Goal: Information Seeking & Learning: Learn about a topic

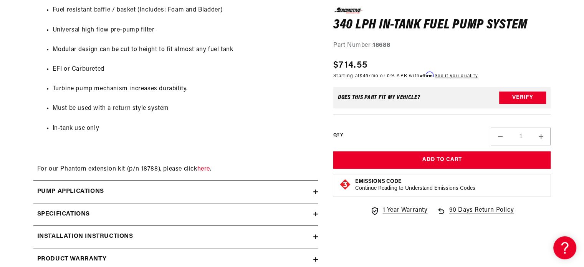
scroll to position [794, 0]
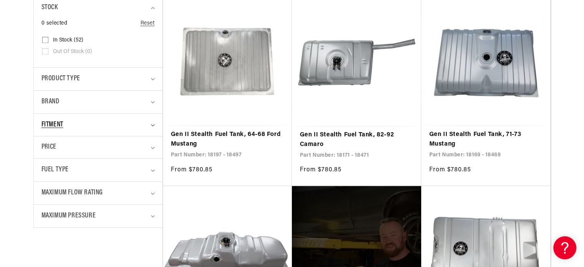
scroll to position [231, 0]
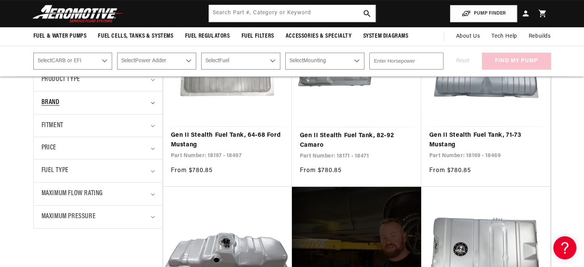
click at [148, 103] on summary "Brand" at bounding box center [97, 102] width 113 height 23
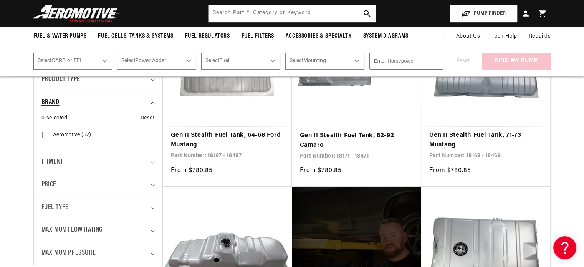
click at [149, 103] on summary "Brand" at bounding box center [97, 102] width 113 height 23
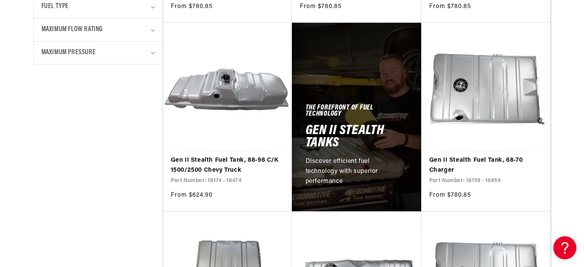
scroll to position [465, 0]
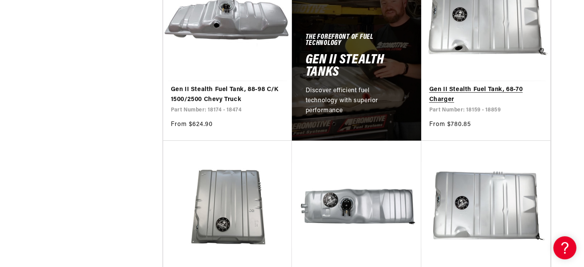
click at [447, 96] on link "Gen II Stealth Fuel Tank, 68-70 Charger" at bounding box center [486, 95] width 114 height 20
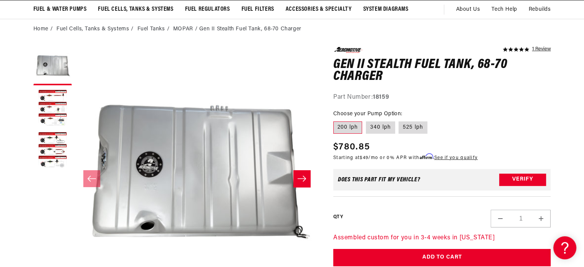
scroll to position [61, 0]
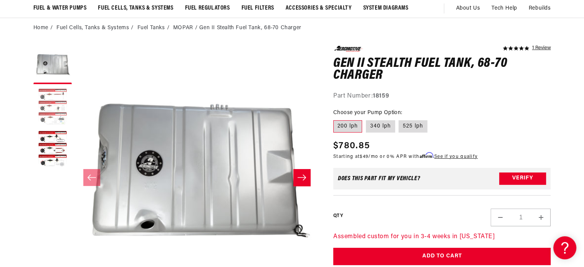
click at [62, 109] on button "Load image 2 in gallery view" at bounding box center [52, 107] width 38 height 38
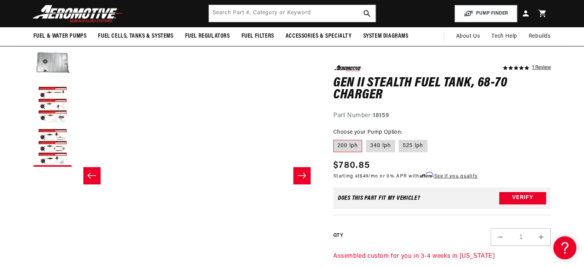
scroll to position [0, 485]
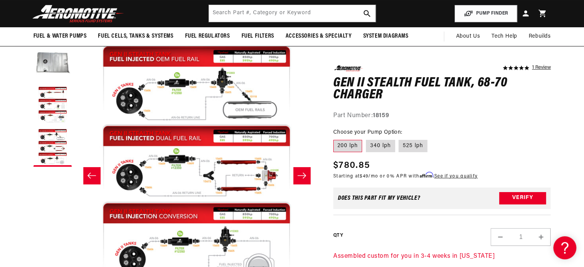
click at [92, 172] on icon "Slide left" at bounding box center [91, 176] width 9 height 8
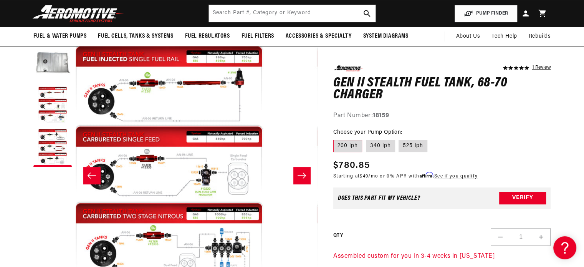
scroll to position [0, 242]
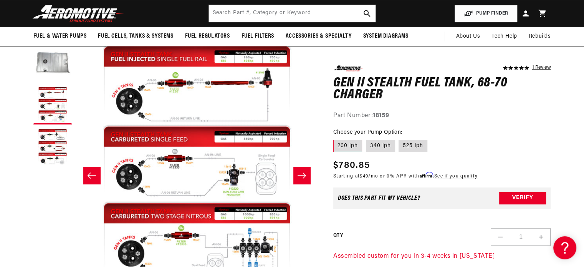
click at [307, 172] on button "Slide right" at bounding box center [302, 175] width 17 height 17
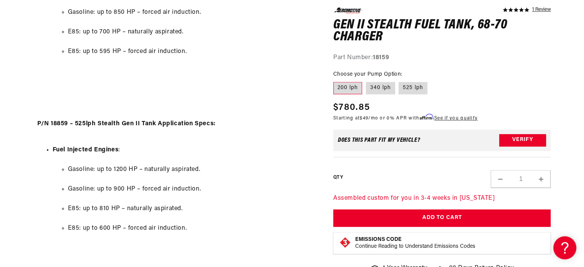
scroll to position [1042, 0]
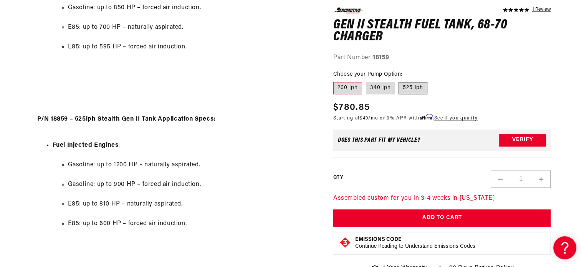
click at [408, 87] on label "525 lph" at bounding box center [413, 88] width 29 height 12
click at [400, 81] on input "525 lph" at bounding box center [399, 81] width 0 height 0
radio input "true"
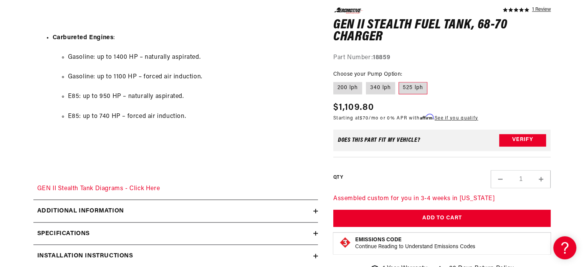
scroll to position [1388, 0]
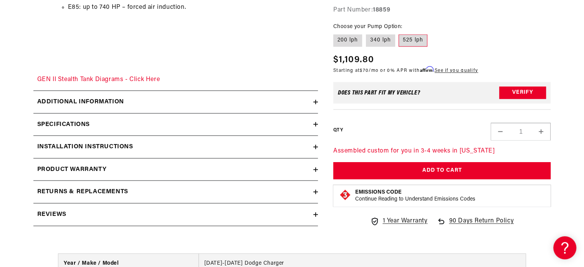
click at [294, 120] on div "Specifications" at bounding box center [173, 124] width 280 height 10
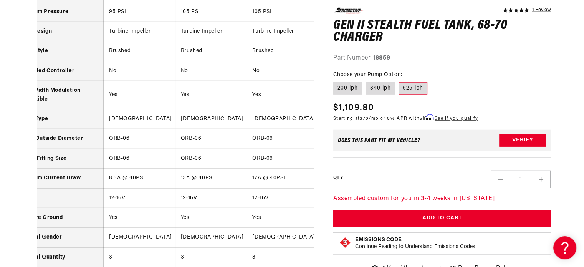
scroll to position [0, 0]
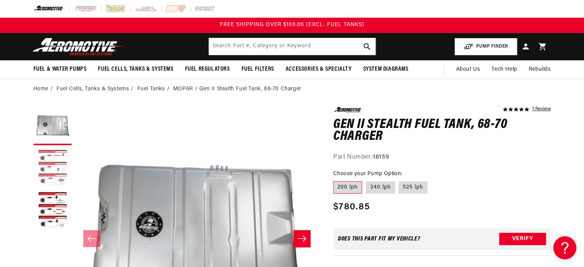
click at [53, 162] on button "Load image 2 in gallery view" at bounding box center [52, 168] width 38 height 38
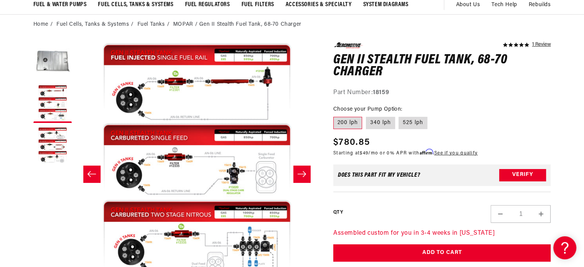
scroll to position [0, 242]
click at [304, 170] on icon "Slide right" at bounding box center [301, 174] width 9 height 8
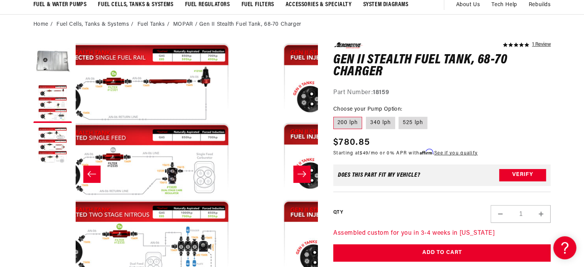
click at [304, 170] on icon "Slide right" at bounding box center [301, 174] width 9 height 8
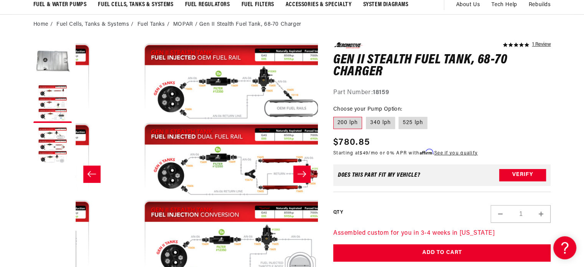
click at [304, 170] on icon "Slide right" at bounding box center [301, 174] width 9 height 8
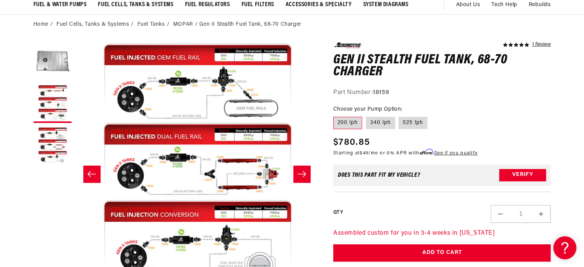
click at [304, 170] on icon "Slide right" at bounding box center [301, 174] width 9 height 8
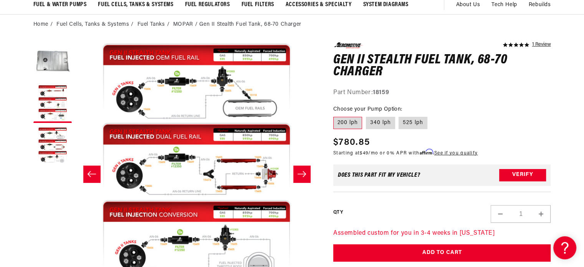
click at [304, 170] on icon "Slide right" at bounding box center [301, 174] width 9 height 8
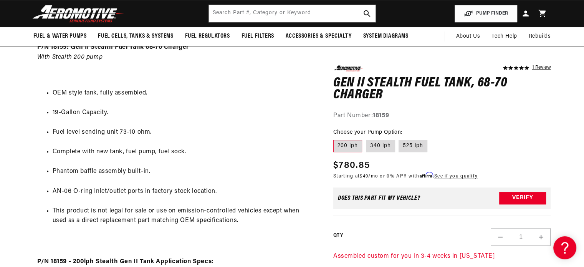
scroll to position [366, 0]
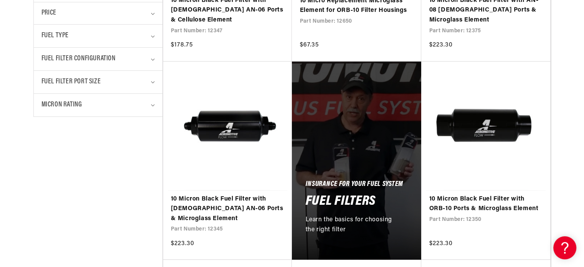
scroll to position [366, 0]
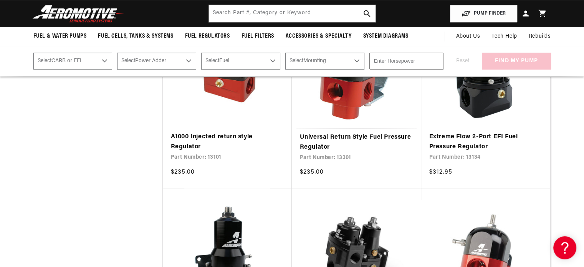
scroll to position [401, 0]
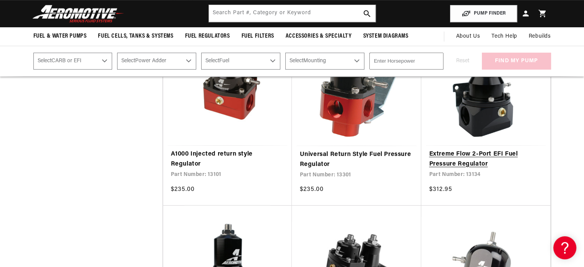
click at [458, 149] on link "Extreme Flow 2-Port EFI Fuel Pressure Regulator" at bounding box center [486, 159] width 114 height 20
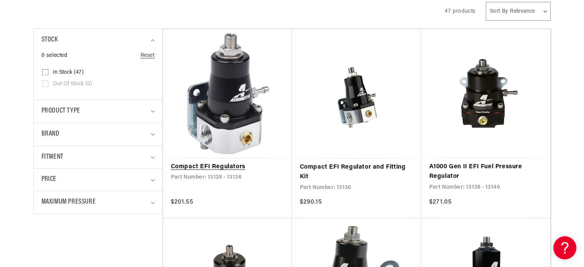
scroll to position [200, 0]
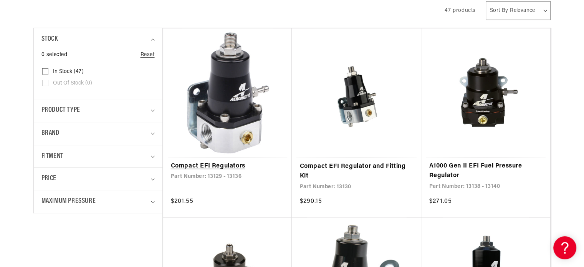
click at [215, 164] on link "Compact EFI Regulators" at bounding box center [228, 166] width 114 height 10
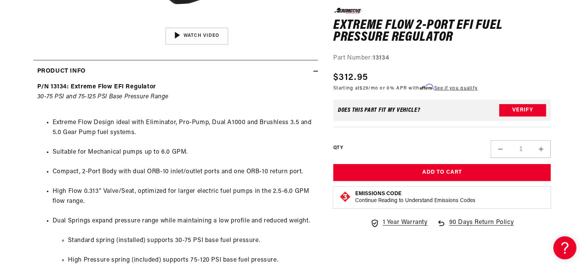
scroll to position [329, 0]
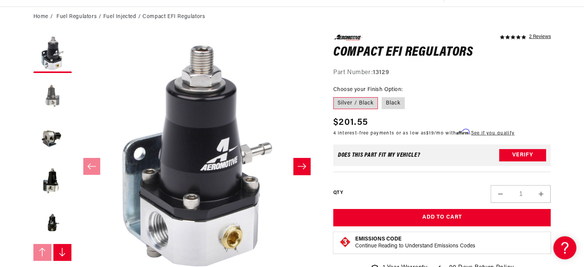
click at [47, 93] on button "Load image 2 in gallery view" at bounding box center [52, 96] width 38 height 38
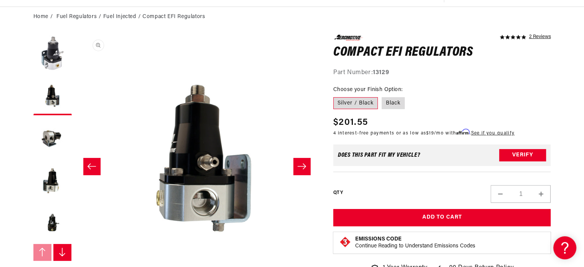
scroll to position [0, 242]
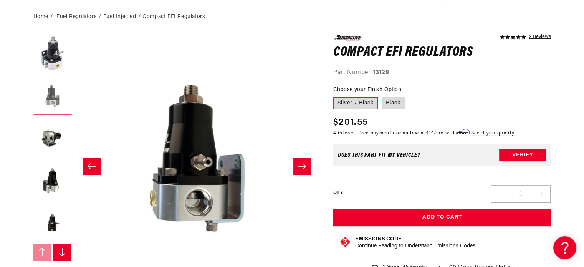
click at [51, 90] on button "Load image 2 in gallery view" at bounding box center [52, 96] width 38 height 38
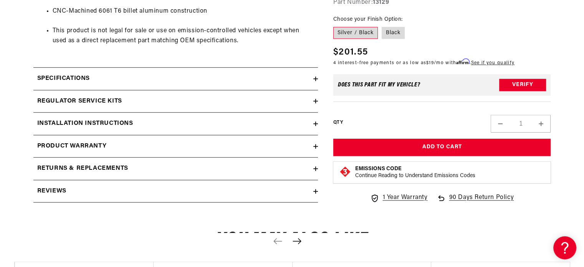
scroll to position [588, 0]
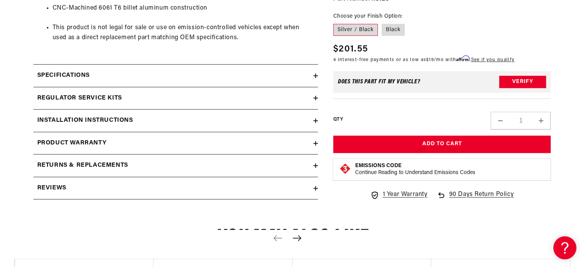
click at [299, 129] on summary "Installation Instructions" at bounding box center [175, 121] width 285 height 22
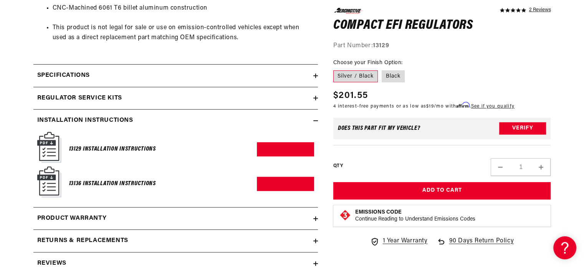
scroll to position [632, 0]
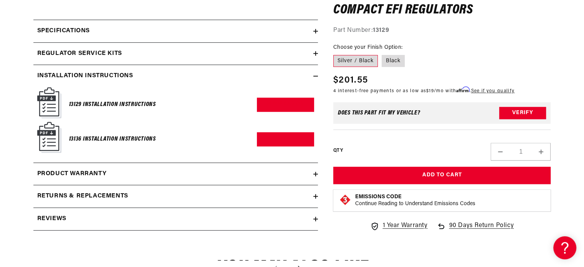
click at [105, 104] on h6 "13129 Installation Instructions" at bounding box center [112, 105] width 87 height 10
click at [275, 103] on link "Download PDF" at bounding box center [285, 105] width 57 height 14
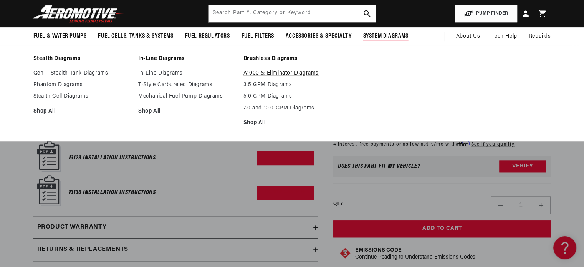
scroll to position [579, 0]
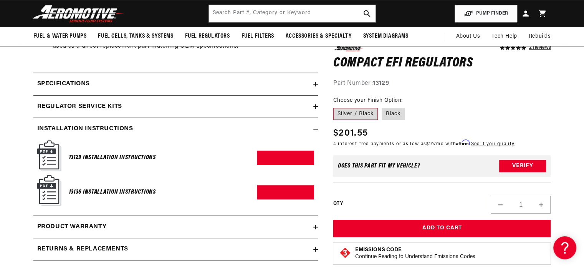
click at [309, 81] on div "Specifications" at bounding box center [173, 84] width 280 height 10
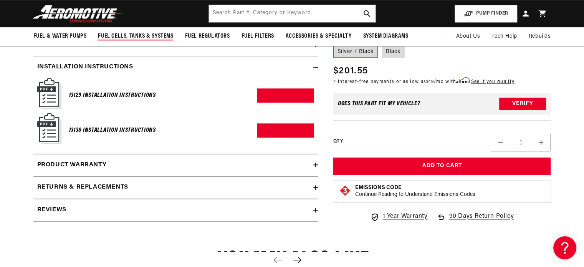
scroll to position [883, 0]
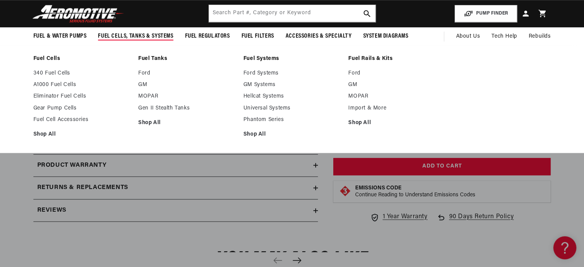
click at [174, 44] on summary "Fuel Cells, Tanks & Systems" at bounding box center [135, 36] width 87 height 18
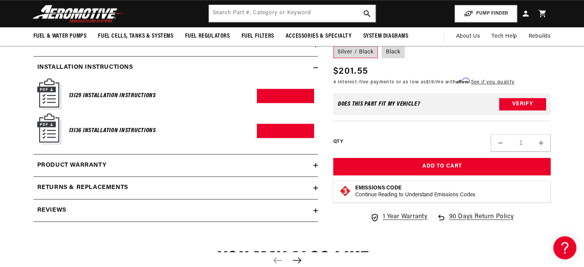
click at [132, 56] on summary "Regulator Service Kits" at bounding box center [175, 45] width 285 height 22
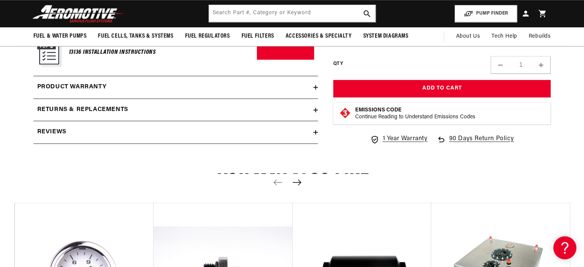
scroll to position [1120, 0]
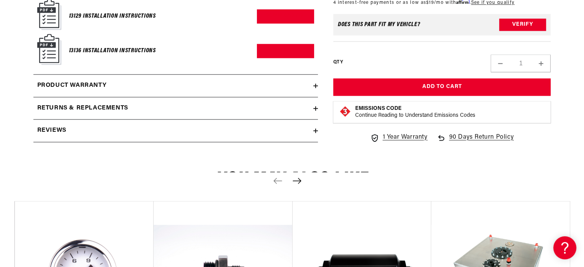
click at [160, 107] on div "Returns & replacements" at bounding box center [173, 108] width 280 height 10
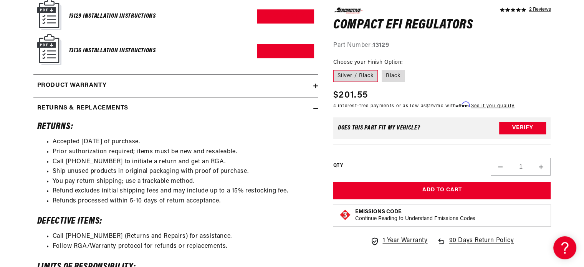
click at [161, 91] on div "Product warranty" at bounding box center [173, 86] width 280 height 10
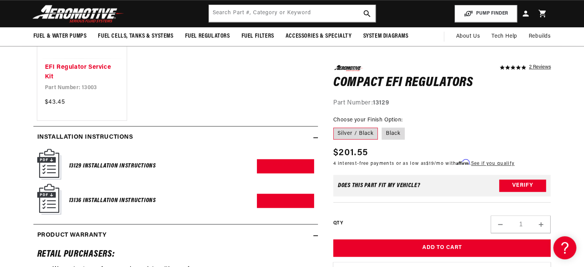
scroll to position [974, 0]
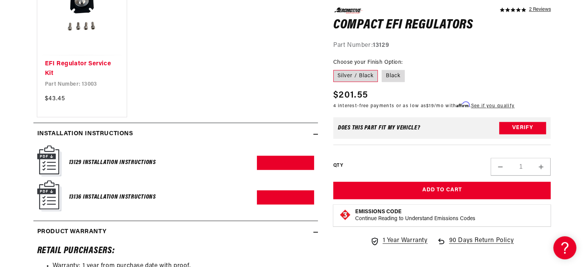
click at [272, 157] on div "13129 Installation Instructions Download PDF" at bounding box center [175, 162] width 277 height 35
click at [274, 169] on link "Download PDF" at bounding box center [285, 163] width 57 height 14
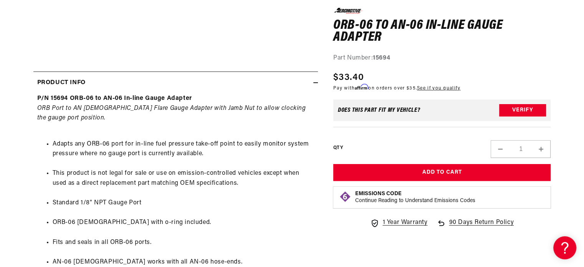
scroll to position [330, 0]
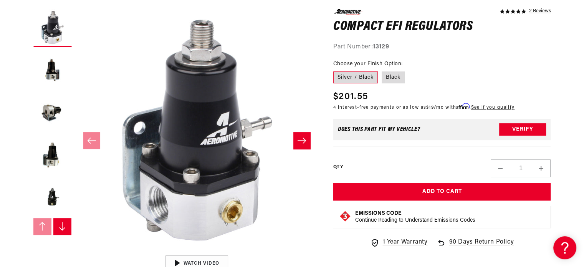
scroll to position [99, 0]
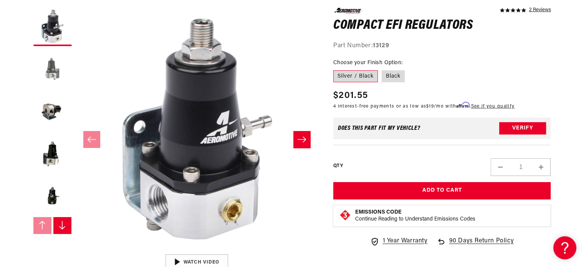
click at [51, 64] on button "Load image 2 in gallery view" at bounding box center [52, 69] width 38 height 38
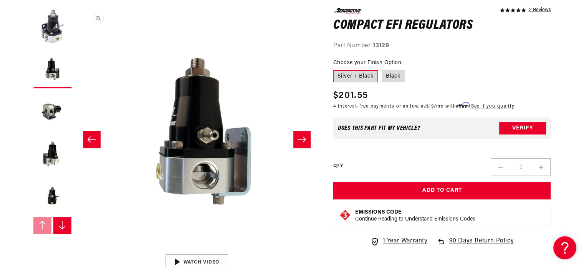
scroll to position [0, 242]
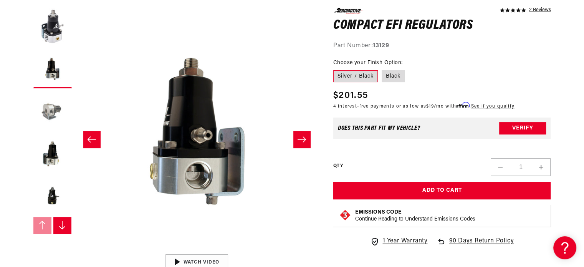
click at [60, 109] on button "Load image 3 in gallery view" at bounding box center [52, 111] width 38 height 38
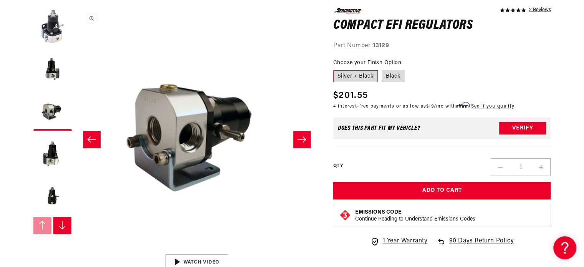
scroll to position [0, 485]
click at [56, 143] on button "Load image 4 in gallery view" at bounding box center [52, 153] width 38 height 38
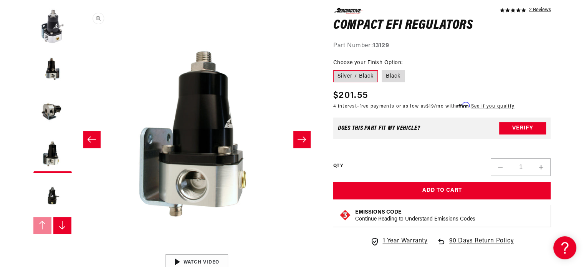
scroll to position [0, 728]
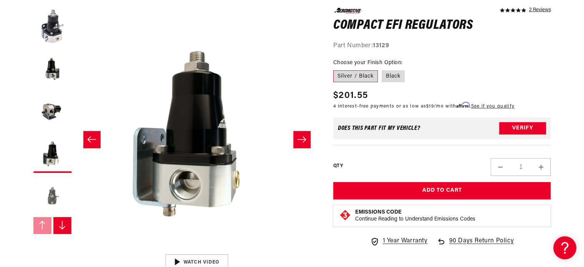
click at [55, 200] on button "Load image 5 in gallery view" at bounding box center [52, 196] width 38 height 38
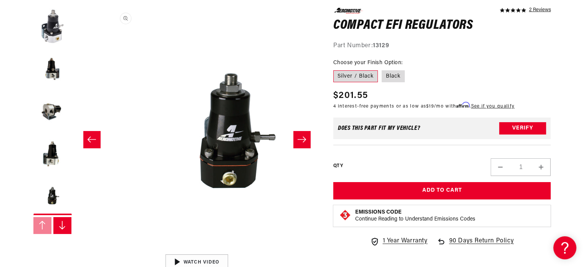
scroll to position [0, 970]
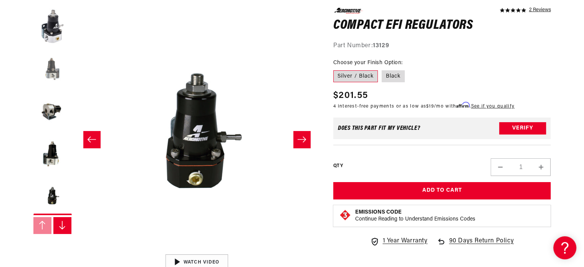
click at [54, 60] on button "Load image 2 in gallery view" at bounding box center [52, 69] width 38 height 38
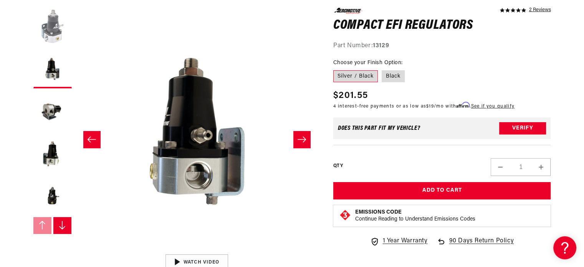
click at [54, 35] on button "Load image 1 in gallery view" at bounding box center [52, 27] width 38 height 38
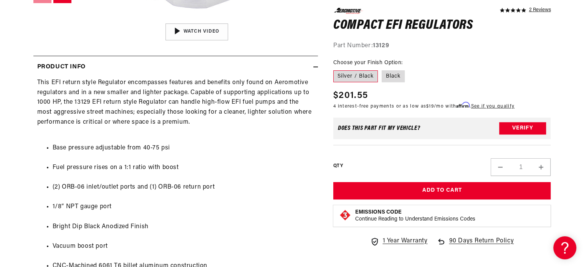
scroll to position [330, 0]
